Goal: Check status: Check status

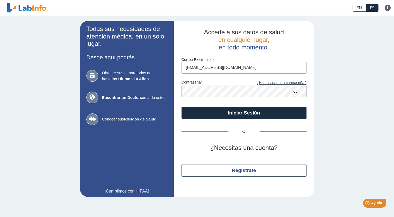
click at [222, 68] on input "[EMAIL_ADDRESS][DOMAIN_NAME]" at bounding box center [244, 68] width 125 height 12
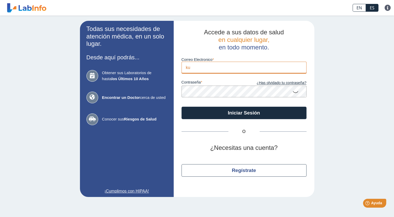
type input "k"
type input "[EMAIL_ADDRESS][DOMAIN_NAME]"
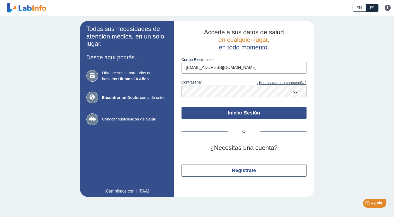
click at [254, 113] on button "Iniciar Sesión" at bounding box center [244, 113] width 125 height 13
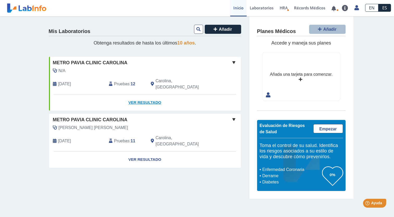
click at [138, 95] on link "Ver Resultado" at bounding box center [145, 103] width 192 height 16
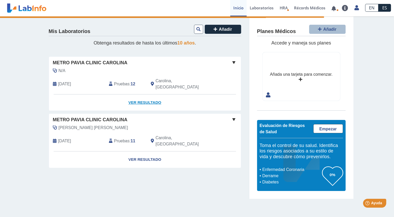
click at [138, 95] on link "Ver Resultado" at bounding box center [145, 103] width 192 height 16
click at [232, 62] on span at bounding box center [234, 62] width 6 height 6
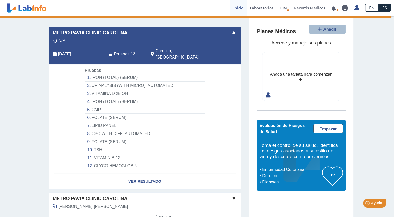
scroll to position [65, 0]
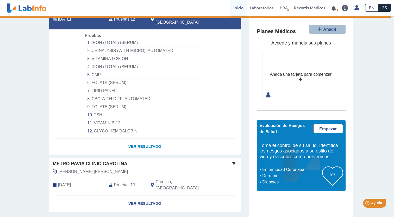
click at [148, 139] on link "Ver Resultado" at bounding box center [145, 147] width 192 height 16
click at [147, 139] on link "Ver Resultado" at bounding box center [145, 147] width 192 height 16
click at [147, 143] on link "Ver Resultado" at bounding box center [145, 147] width 192 height 16
click at [133, 139] on link "Ver Resultado" at bounding box center [145, 147] width 192 height 16
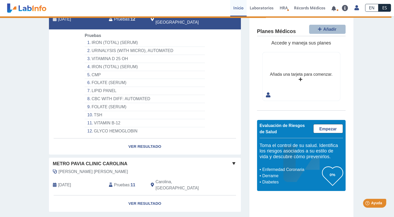
click at [100, 79] on li "FOLATE (SERUM)" at bounding box center [145, 83] width 120 height 8
click at [140, 141] on link "Ver Resultado" at bounding box center [145, 147] width 192 height 16
click at [146, 140] on link "Ver Resultado" at bounding box center [145, 147] width 192 height 16
click at [145, 140] on link "Ver Resultado" at bounding box center [145, 147] width 192 height 16
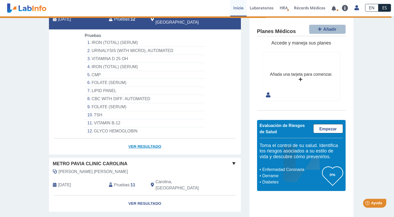
click at [148, 140] on link "Ver Resultado" at bounding box center [145, 147] width 192 height 16
click at [142, 139] on link "Ver Resultado" at bounding box center [145, 147] width 192 height 16
click at [143, 141] on link "Ver Resultado" at bounding box center [145, 147] width 192 height 16
click at [149, 141] on link "Ver Resultado" at bounding box center [145, 147] width 192 height 16
click at [142, 142] on link "Ver Resultado" at bounding box center [145, 147] width 192 height 16
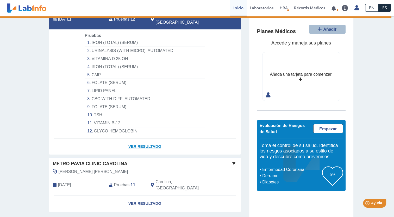
click at [146, 142] on link "Ver Resultado" at bounding box center [145, 147] width 192 height 16
click at [144, 140] on link "Ver Resultado" at bounding box center [145, 147] width 192 height 16
click at [146, 139] on link "Ver Resultado" at bounding box center [145, 147] width 192 height 16
click at [139, 140] on link "Ver Resultado" at bounding box center [145, 147] width 192 height 16
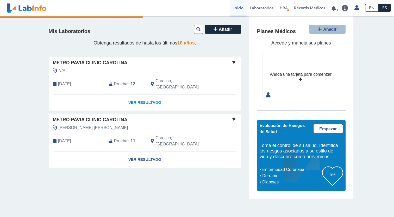
click at [144, 97] on link "Ver Resultado" at bounding box center [145, 103] width 192 height 16
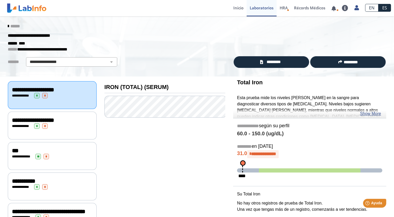
click at [54, 88] on span "**********" at bounding box center [33, 90] width 42 height 6
click at [57, 123] on div "**********" at bounding box center [52, 125] width 81 height 5
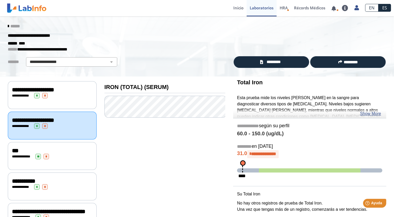
click at [56, 97] on div "**********" at bounding box center [52, 95] width 81 height 5
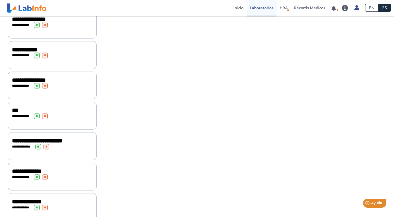
scroll to position [236, 0]
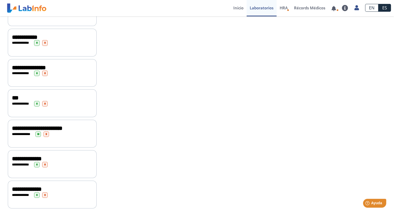
click at [42, 158] on span "**********" at bounding box center [27, 159] width 30 height 6
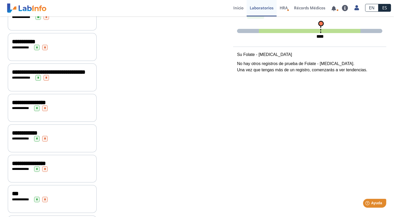
scroll to position [188, 0]
